Goal: Transaction & Acquisition: Purchase product/service

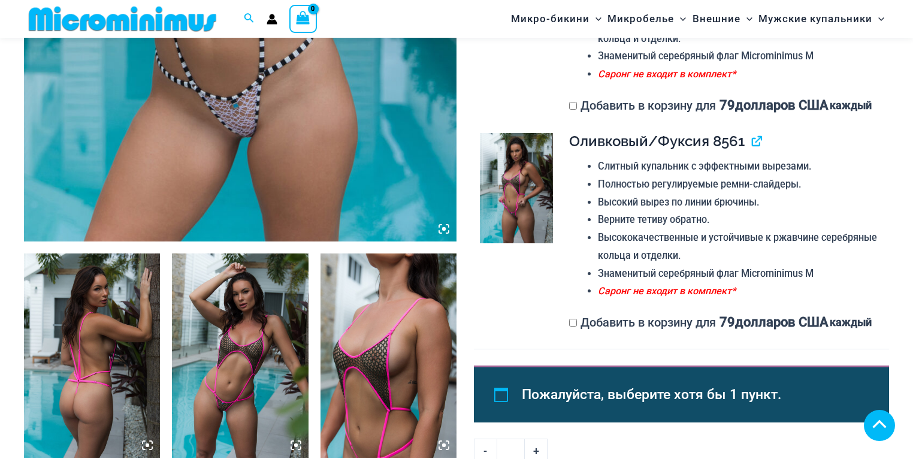
scroll to position [660, 0]
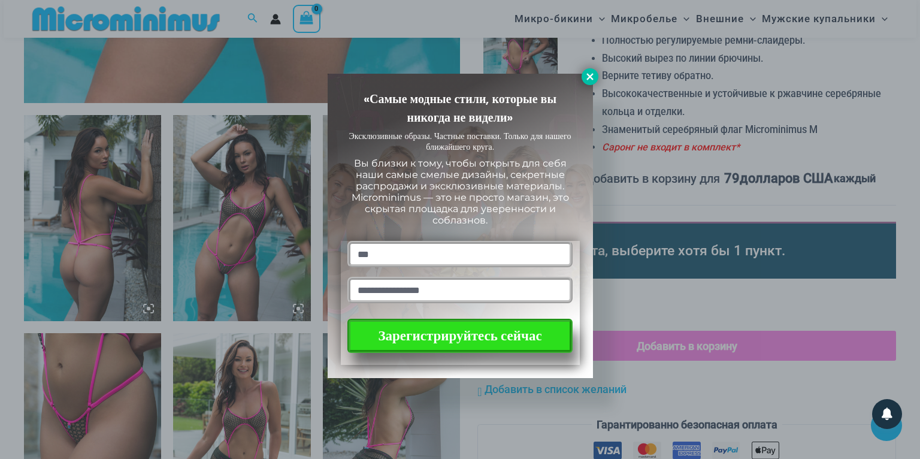
click at [588, 78] on icon at bounding box center [589, 76] width 7 height 7
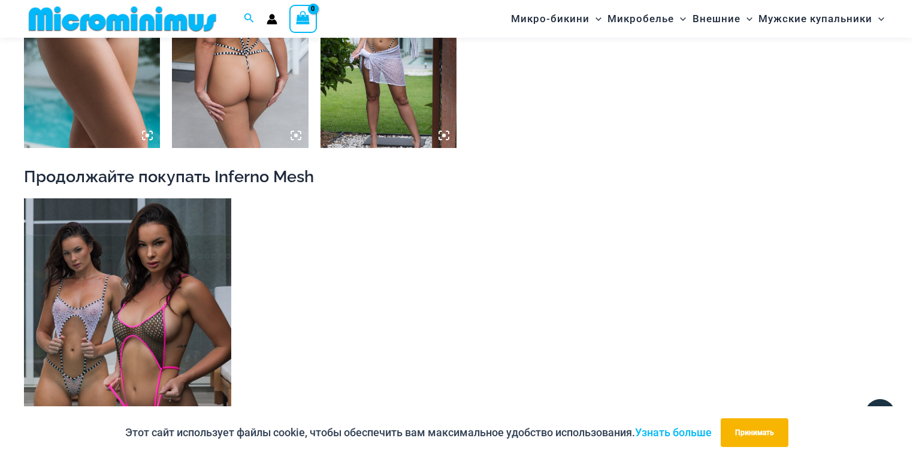
scroll to position [1522, 0]
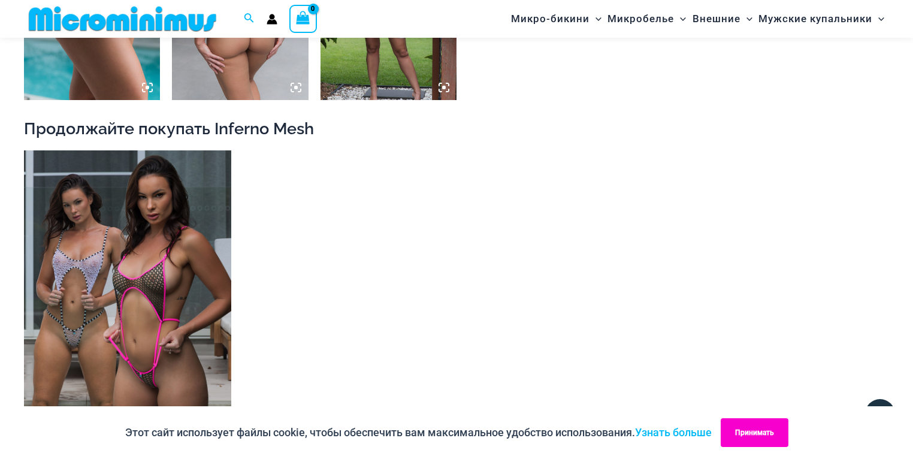
click at [733, 429] on button "Принимать" at bounding box center [754, 432] width 68 height 29
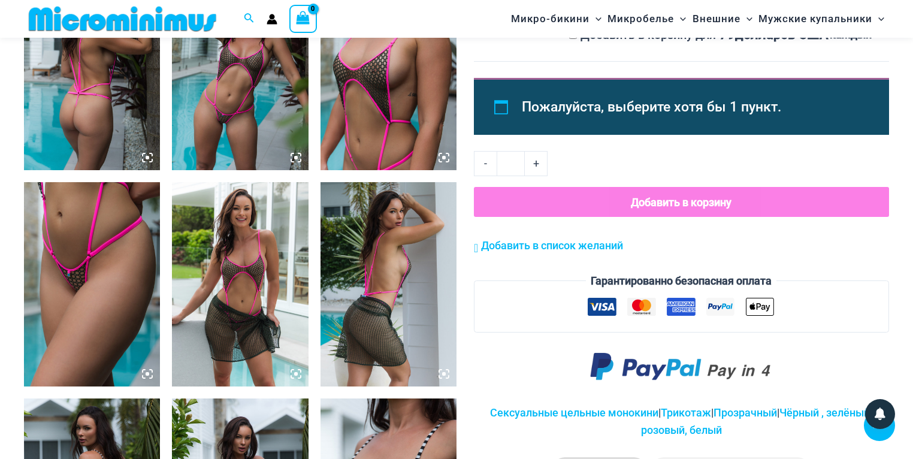
scroll to position [660, 0]
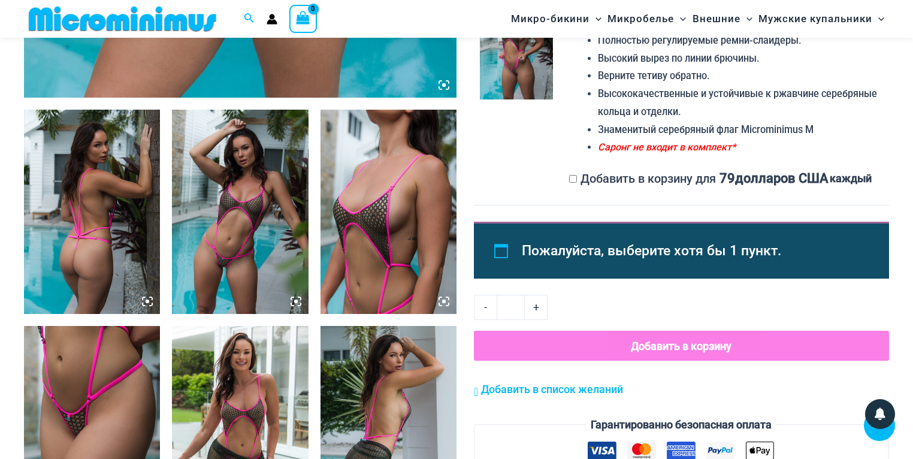
click at [395, 244] on img at bounding box center [388, 212] width 136 height 204
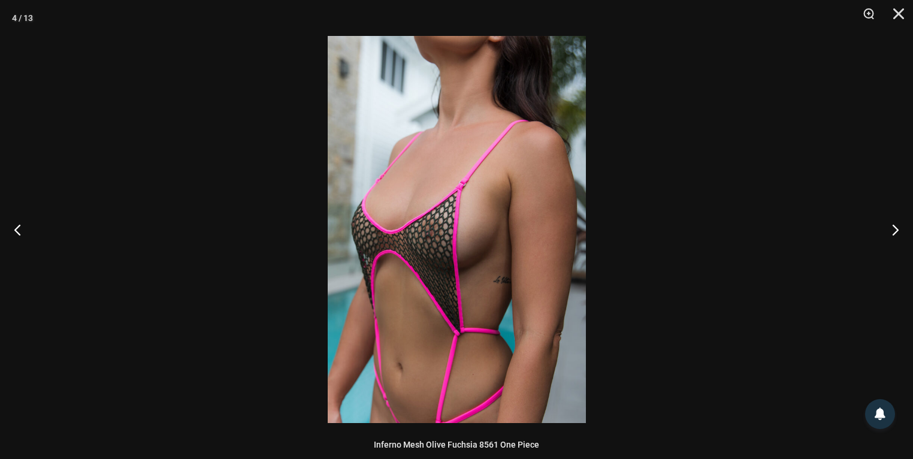
click at [469, 268] on img at bounding box center [457, 229] width 258 height 387
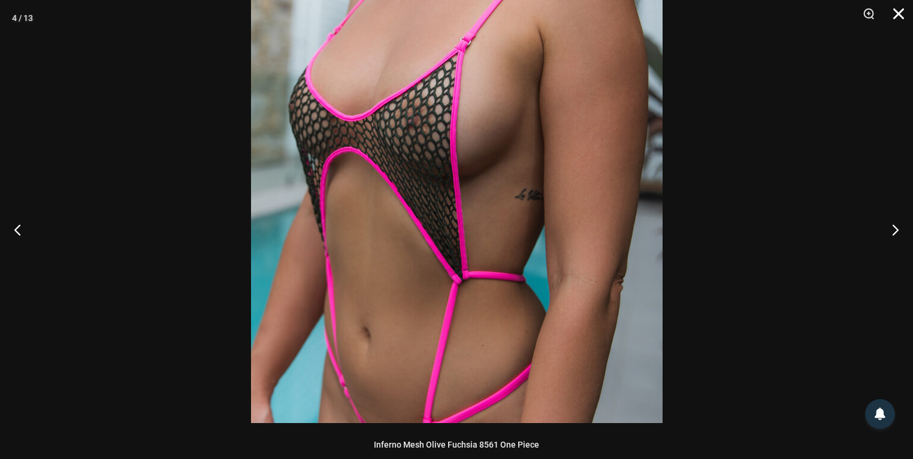
click at [902, 15] on button "Закрывать" at bounding box center [894, 18] width 30 height 36
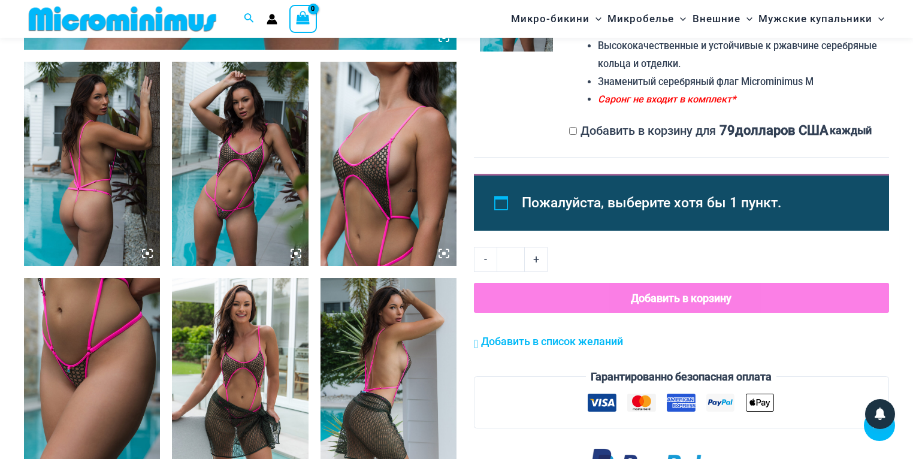
scroll to position [564, 0]
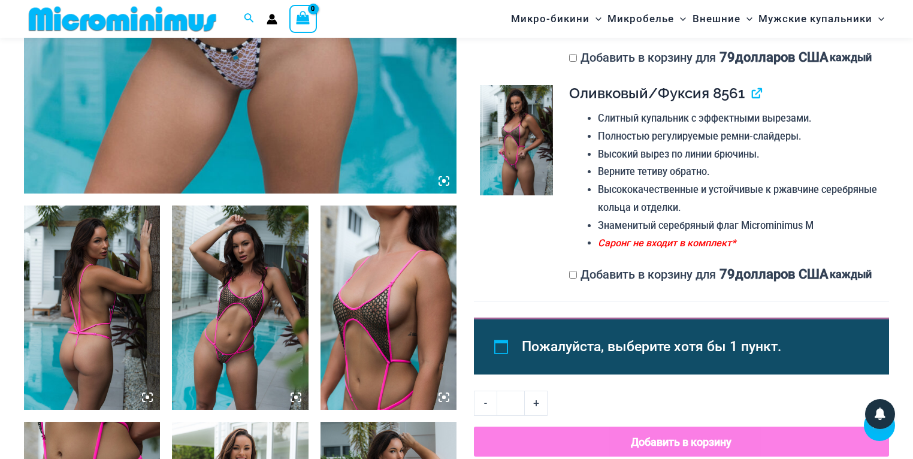
click at [520, 165] on img at bounding box center [516, 140] width 73 height 110
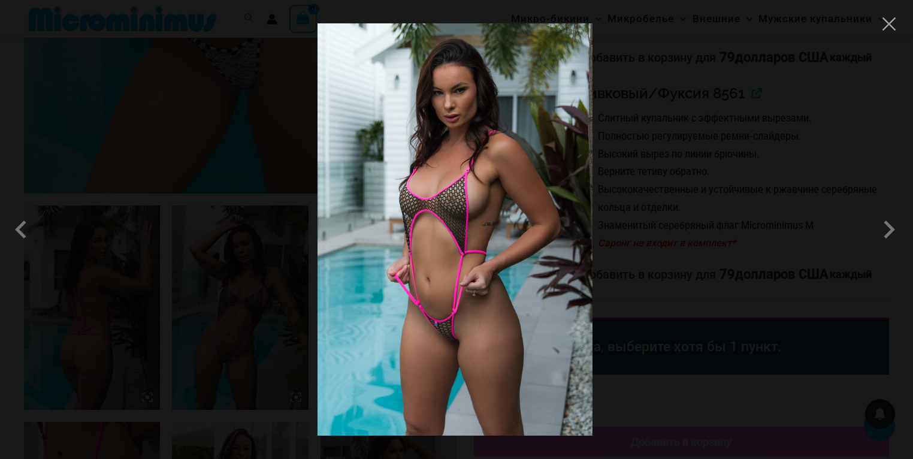
click at [463, 254] on img at bounding box center [454, 229] width 275 height 412
click at [894, 28] on button "Close" at bounding box center [889, 24] width 18 height 18
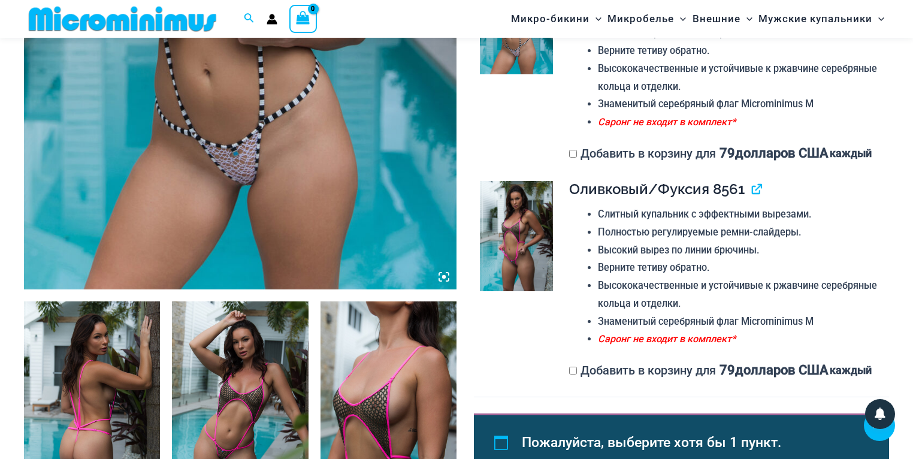
scroll to position [325, 0]
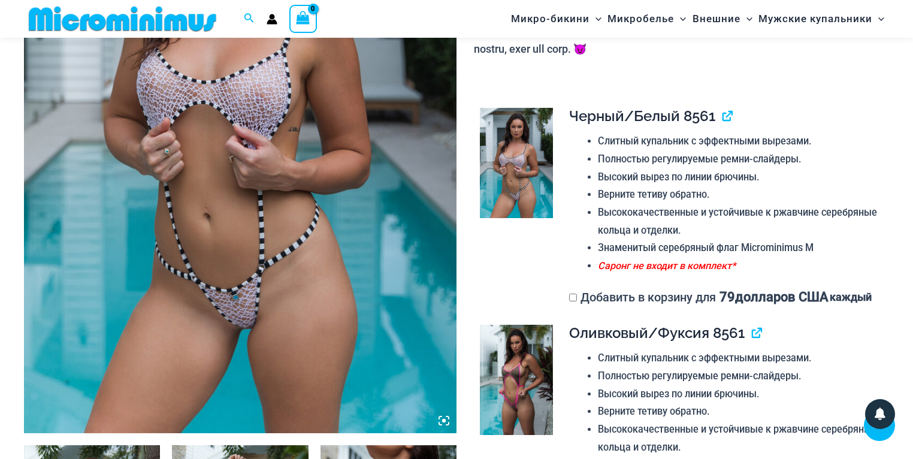
click at [220, 220] on img at bounding box center [240, 108] width 432 height 649
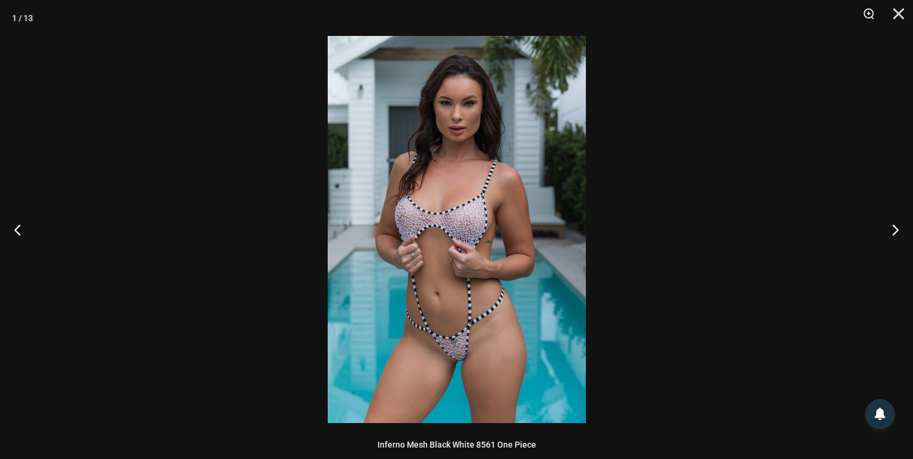
click at [465, 249] on img at bounding box center [457, 229] width 258 height 387
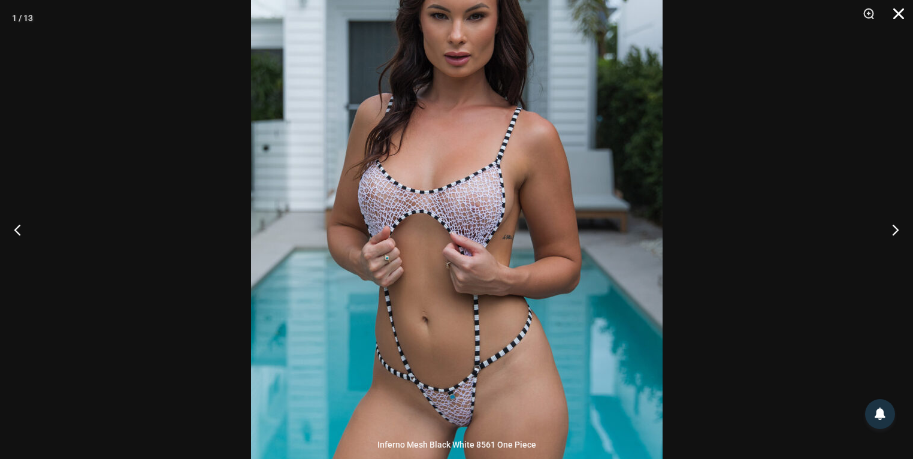
click at [899, 10] on button "Закрывать" at bounding box center [894, 18] width 30 height 36
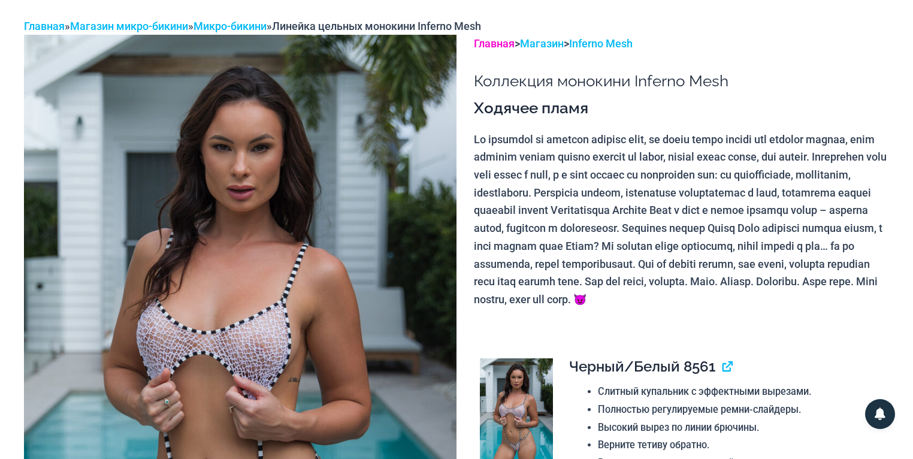
scroll to position [0, 0]
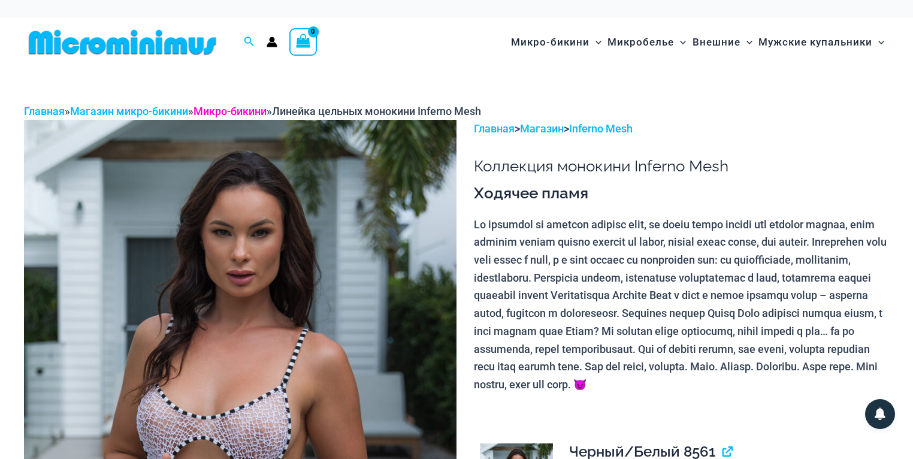
click at [249, 110] on font "Микро-бикини" at bounding box center [229, 111] width 73 height 13
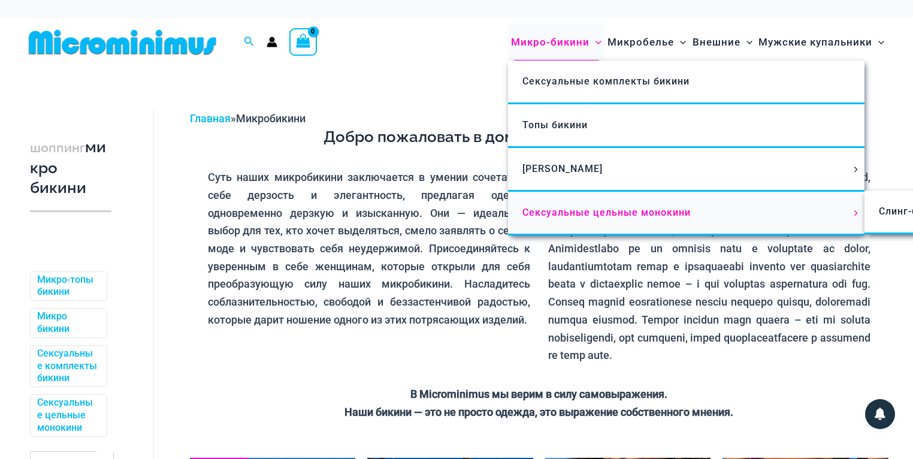
click at [610, 213] on font "Сексуальные цельные монокини" at bounding box center [606, 212] width 168 height 11
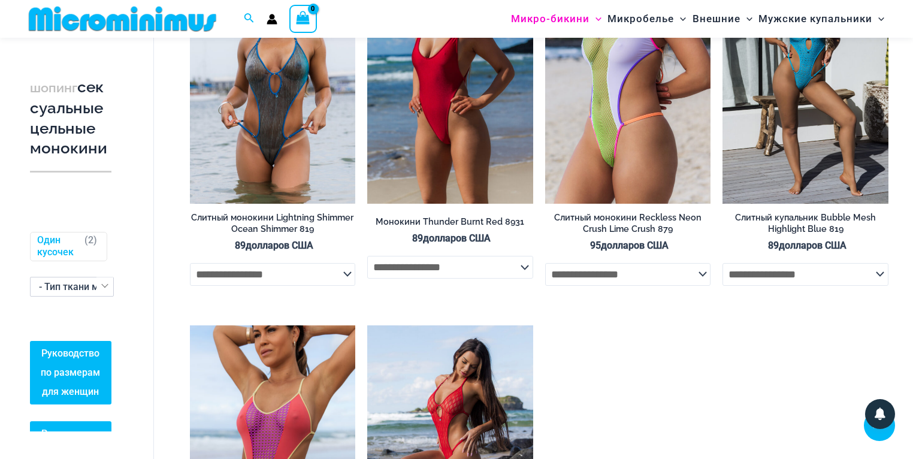
scroll to position [1467, 0]
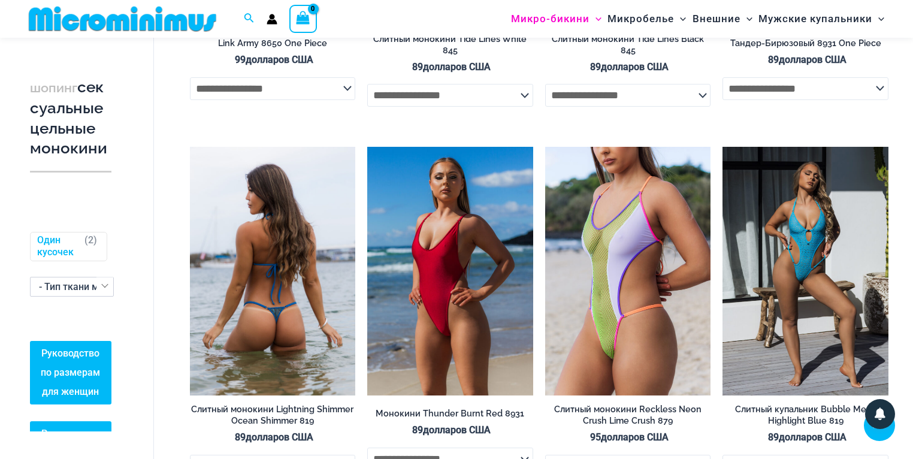
click at [309, 275] on img at bounding box center [273, 271] width 166 height 249
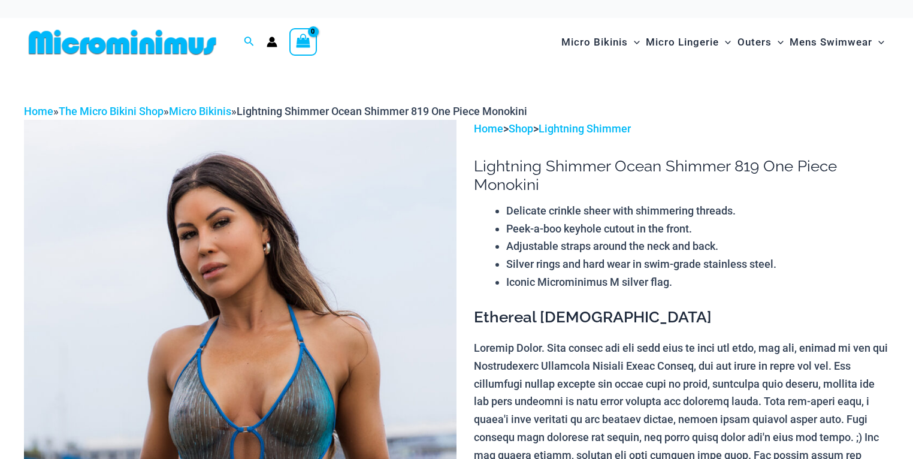
click at [281, 345] on img at bounding box center [240, 444] width 432 height 649
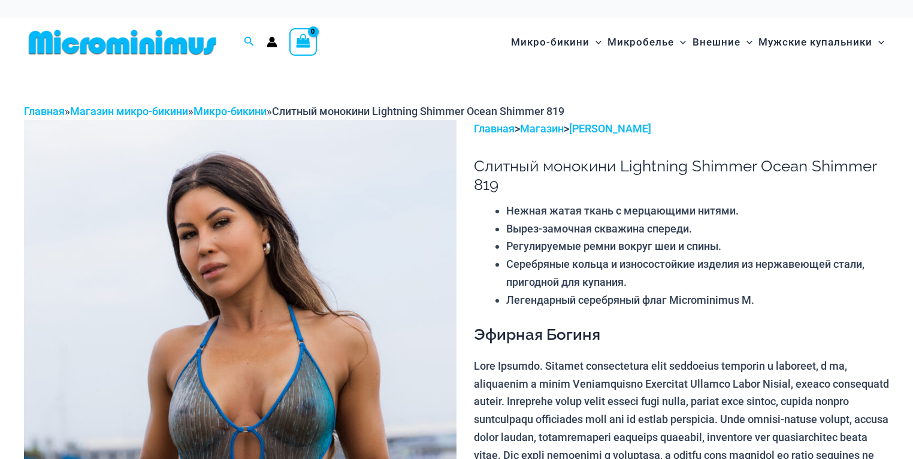
click at [283, 343] on img at bounding box center [240, 444] width 432 height 649
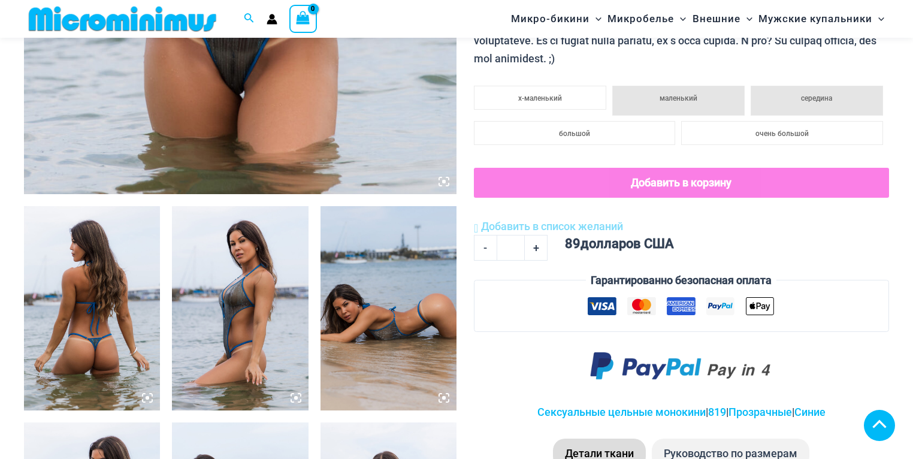
scroll to position [803, 0]
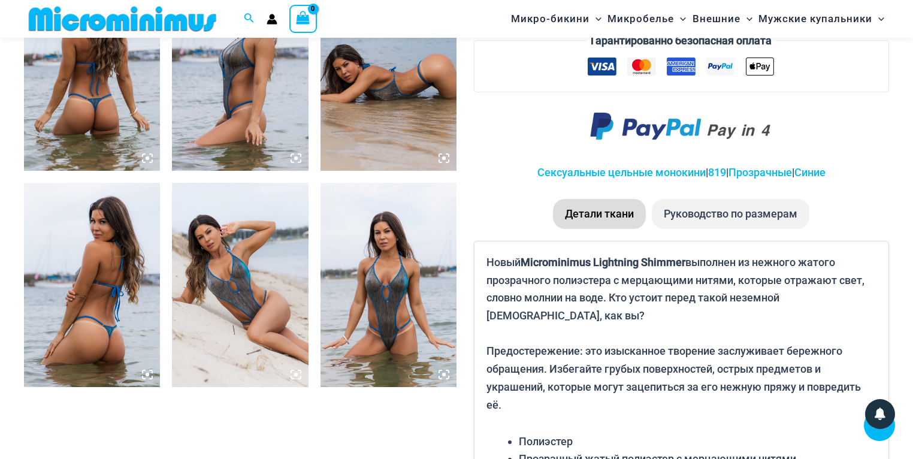
click at [378, 313] on img at bounding box center [388, 285] width 136 height 204
click at [446, 375] on icon at bounding box center [443, 374] width 11 height 11
click at [444, 370] on icon at bounding box center [443, 374] width 11 height 11
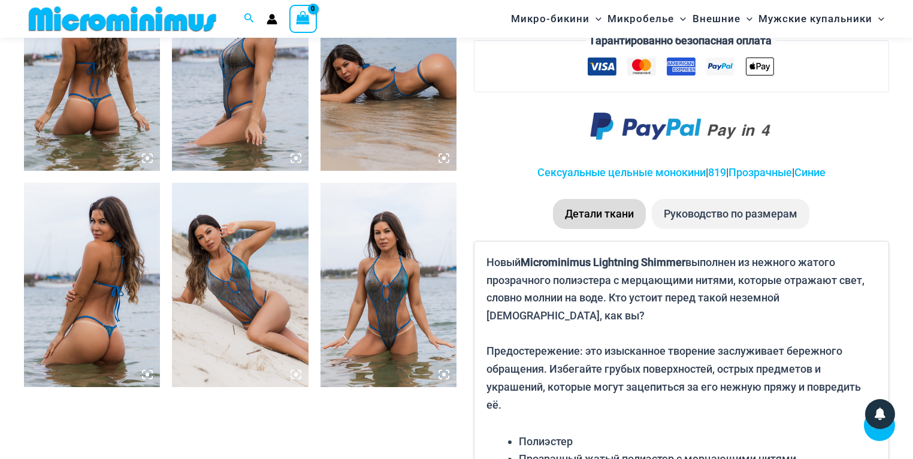
click at [444, 370] on icon at bounding box center [443, 374] width 11 height 11
click at [390, 282] on img at bounding box center [388, 285] width 136 height 204
click at [366, 249] on img at bounding box center [388, 285] width 136 height 204
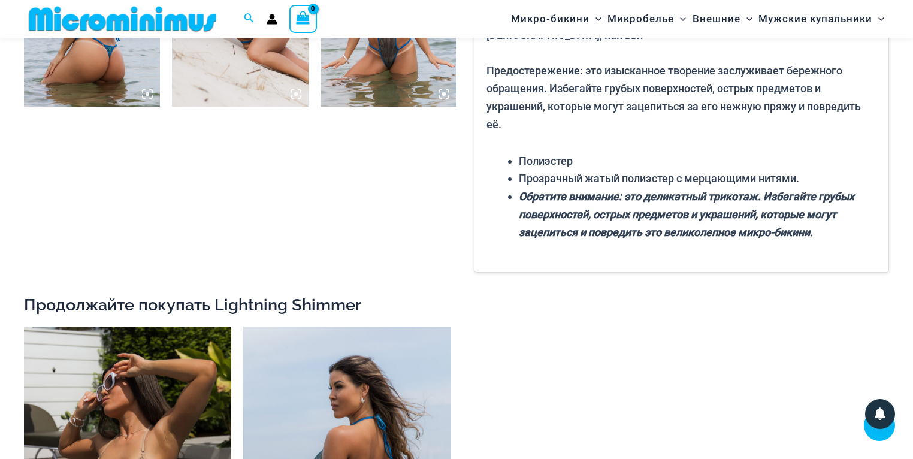
scroll to position [1275, 0]
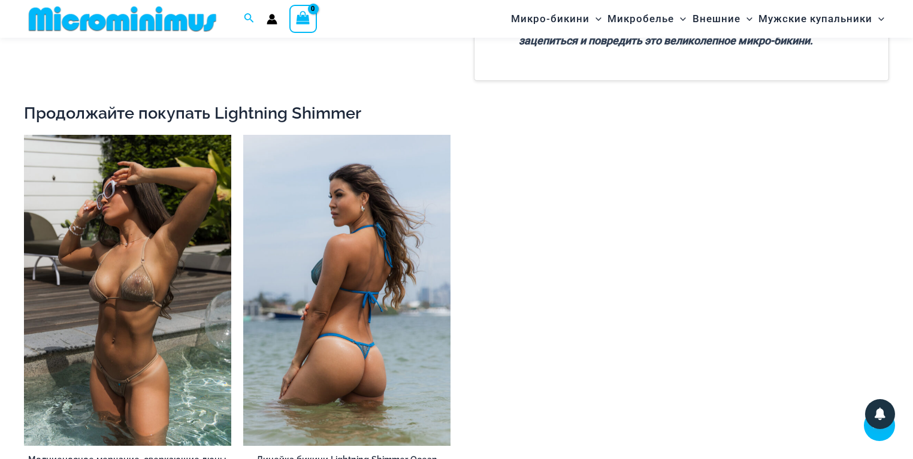
click at [345, 290] on img at bounding box center [346, 290] width 207 height 311
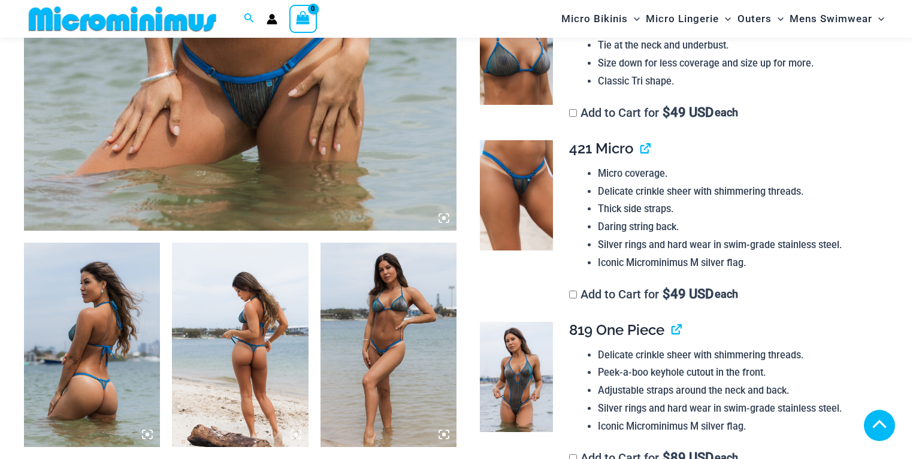
scroll to position [527, 0]
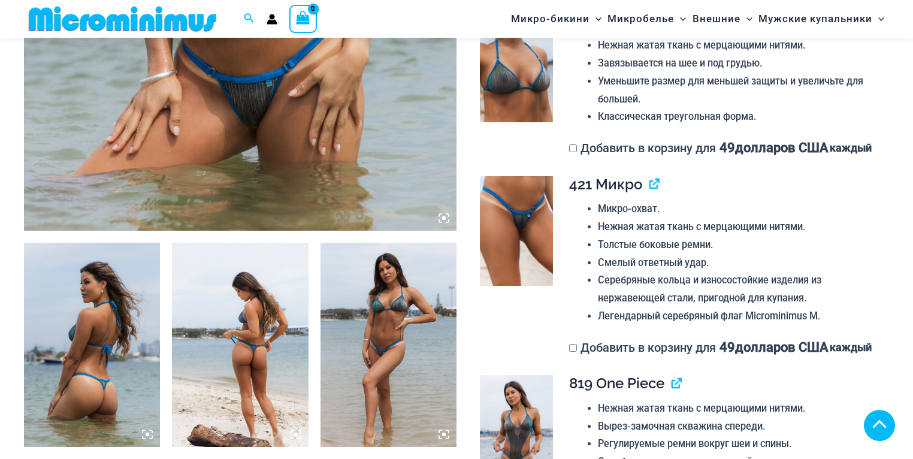
click at [441, 216] on icon at bounding box center [443, 218] width 11 height 11
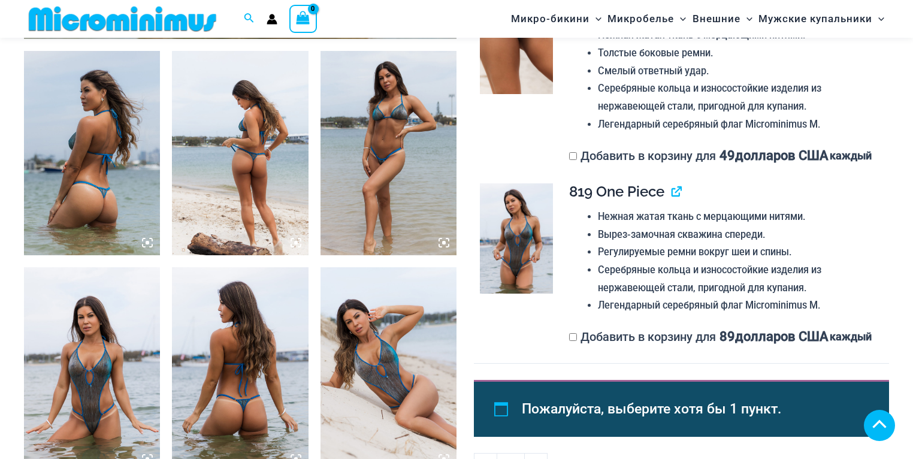
scroll to position [767, 0]
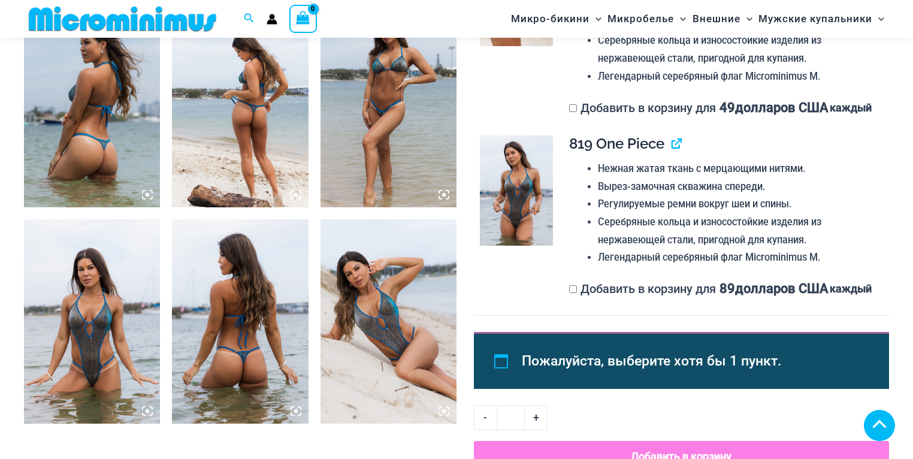
click at [410, 287] on img at bounding box center [388, 321] width 136 height 204
click at [513, 238] on img at bounding box center [516, 190] width 73 height 110
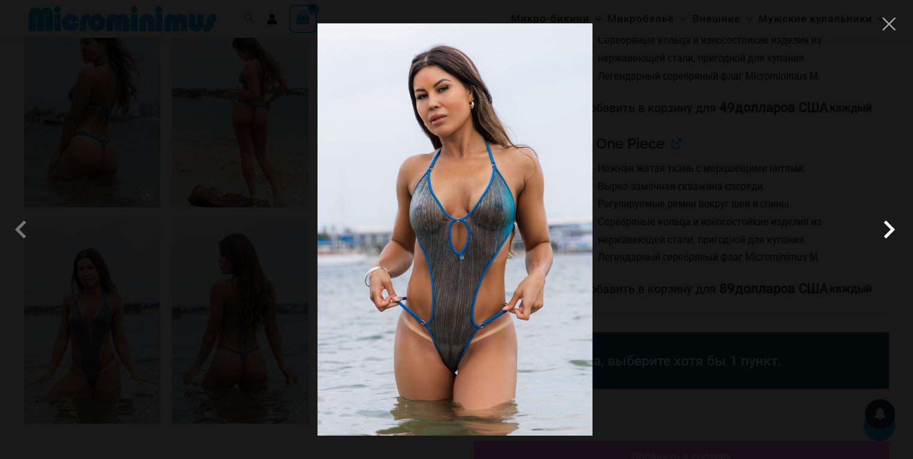
click at [893, 233] on span at bounding box center [889, 229] width 36 height 36
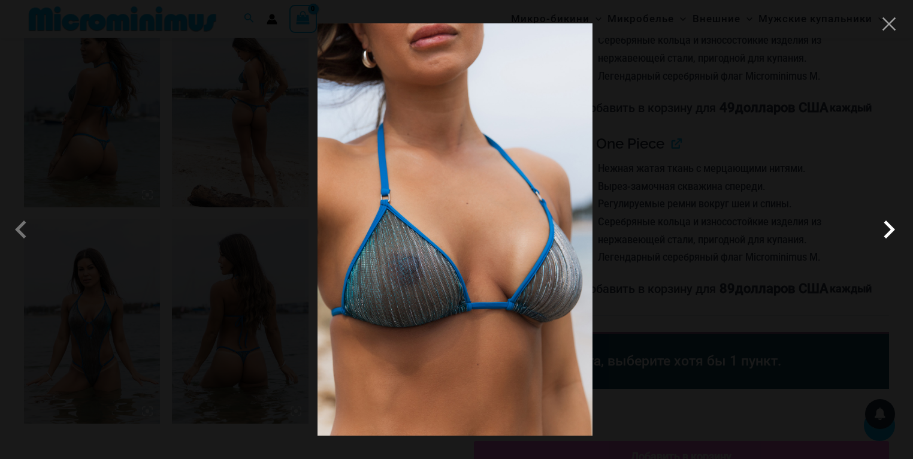
click at [889, 225] on span at bounding box center [889, 229] width 36 height 36
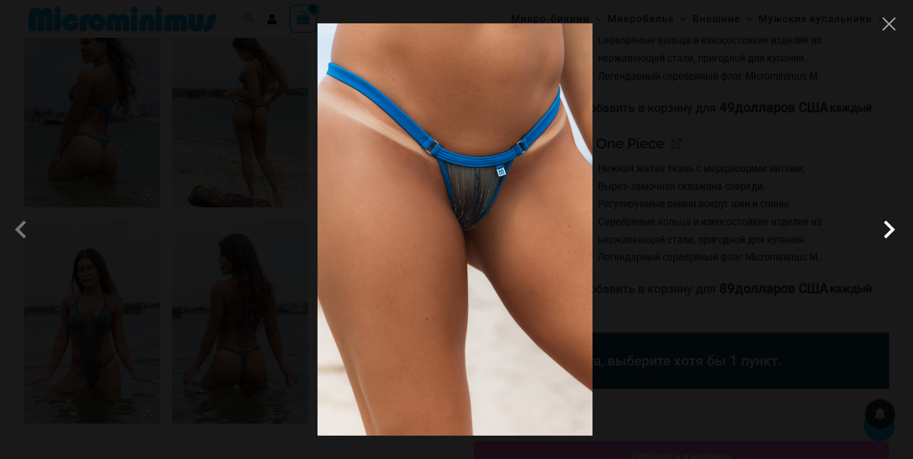
click at [888, 228] on span at bounding box center [889, 229] width 36 height 36
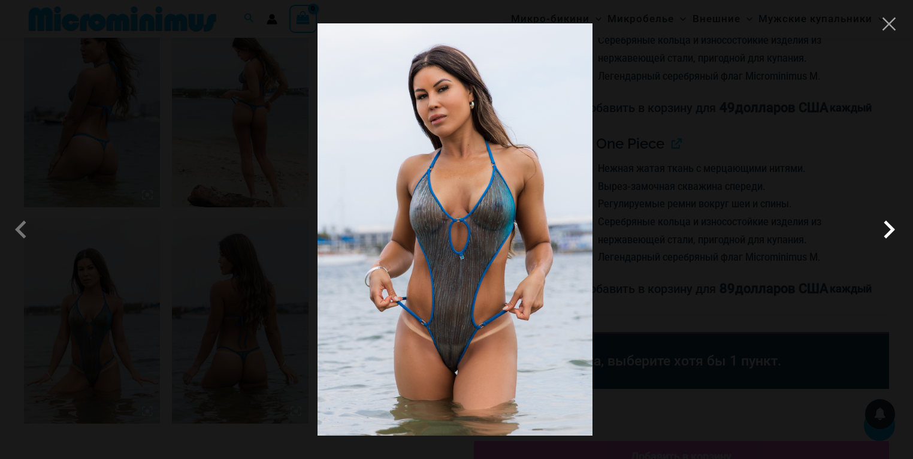
scroll to position [761, 0]
click at [888, 228] on span at bounding box center [889, 229] width 36 height 36
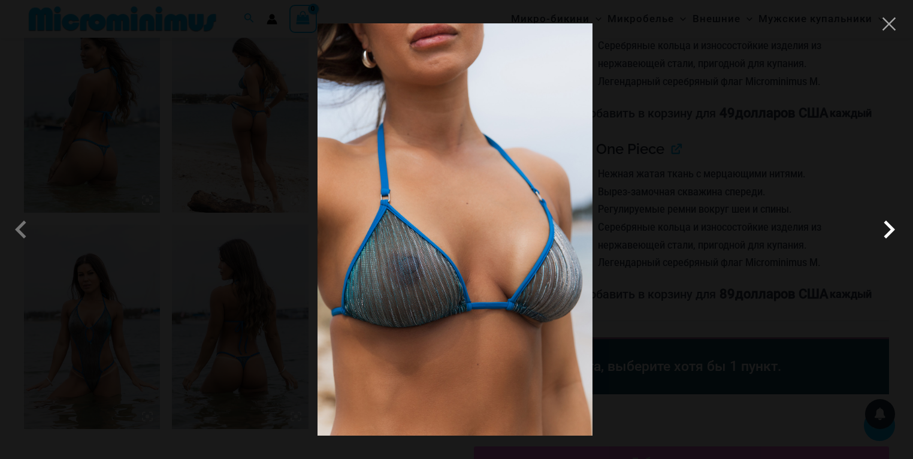
click at [888, 228] on span at bounding box center [889, 229] width 36 height 36
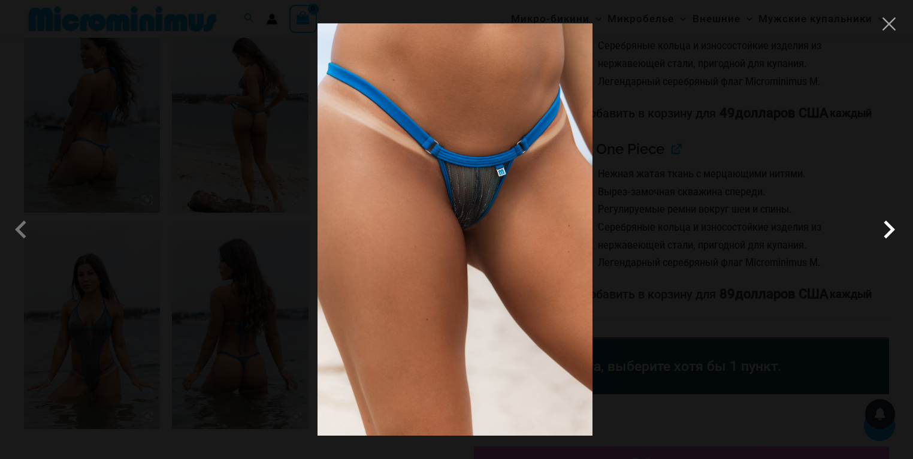
click at [888, 228] on span at bounding box center [889, 229] width 36 height 36
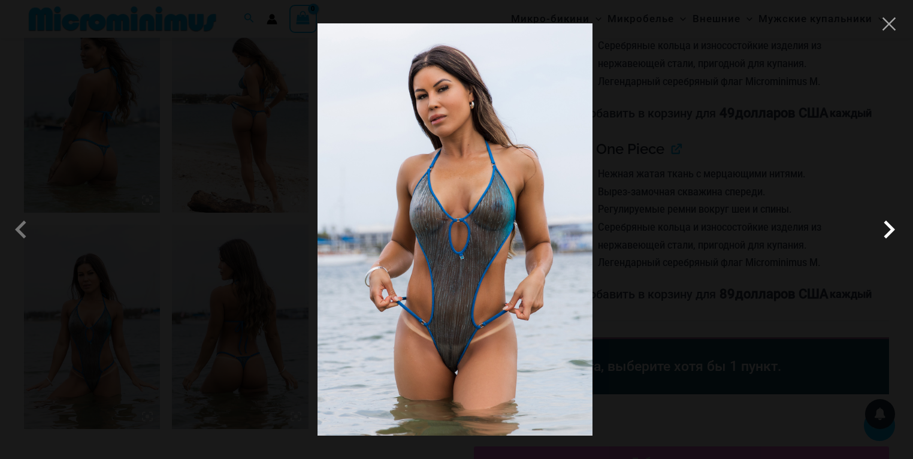
click at [889, 232] on span at bounding box center [889, 229] width 36 height 36
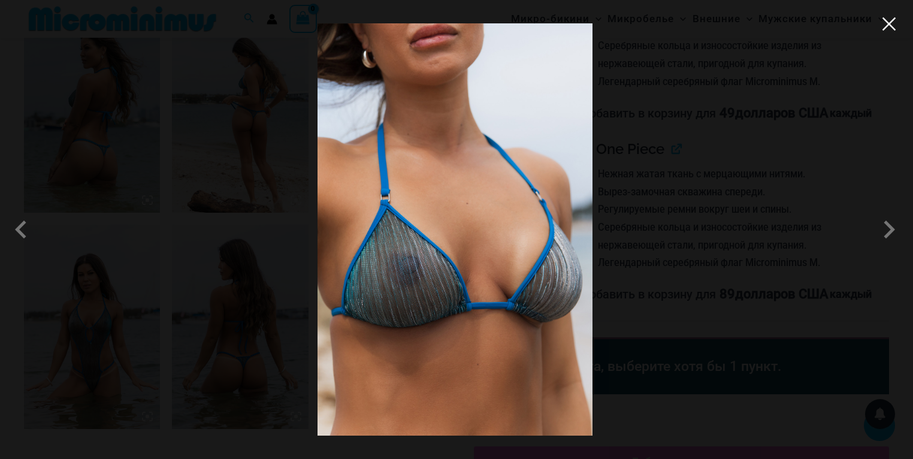
click at [884, 18] on button "Close" at bounding box center [889, 24] width 18 height 18
